Goal: Go to known website: Access a specific website the user already knows

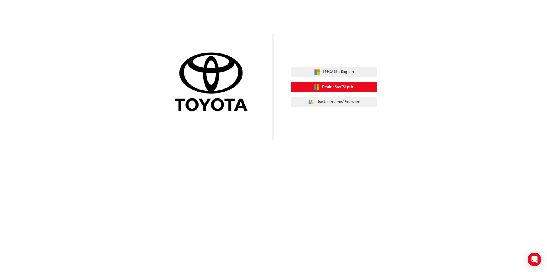
click at [348, 87] on span "Dealer Staff Sign In" at bounding box center [338, 87] width 32 height 7
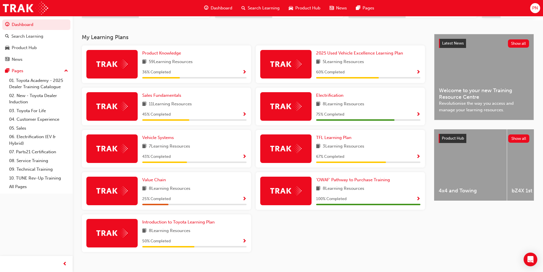
scroll to position [121, 0]
